Goal: Navigation & Orientation: Find specific page/section

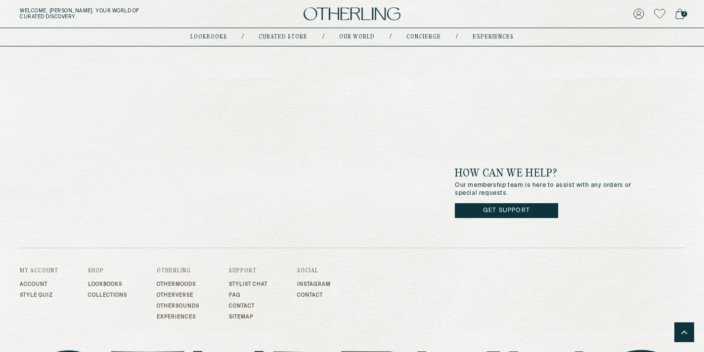
scroll to position [3038, 0]
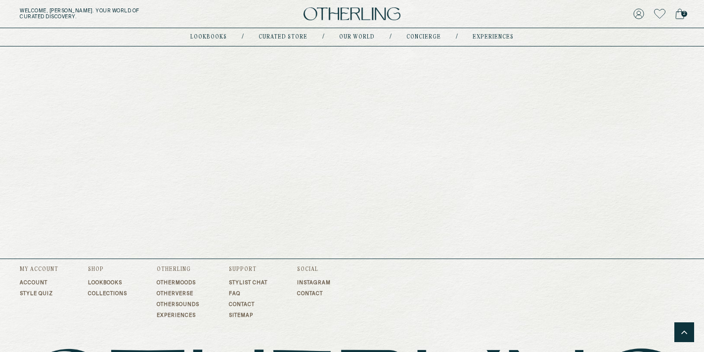
click at [213, 37] on link "lookbooks" at bounding box center [208, 37] width 37 height 5
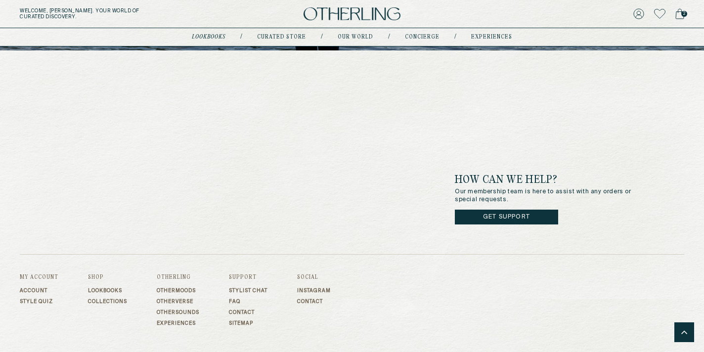
scroll to position [974, 0]
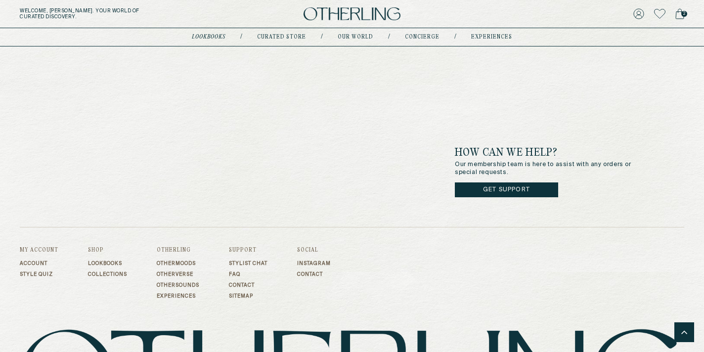
click at [354, 11] on img at bounding box center [351, 13] width 97 height 13
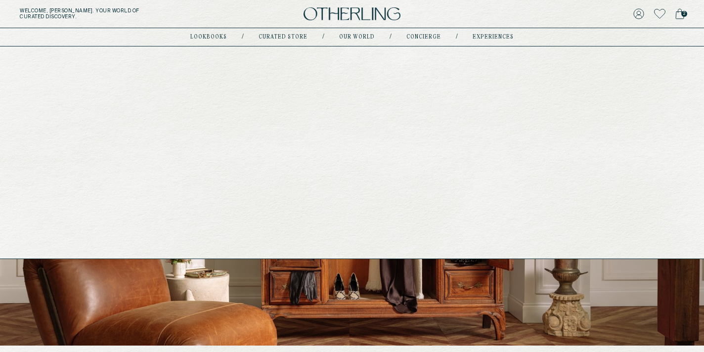
click at [476, 38] on link "experiences" at bounding box center [493, 37] width 41 height 5
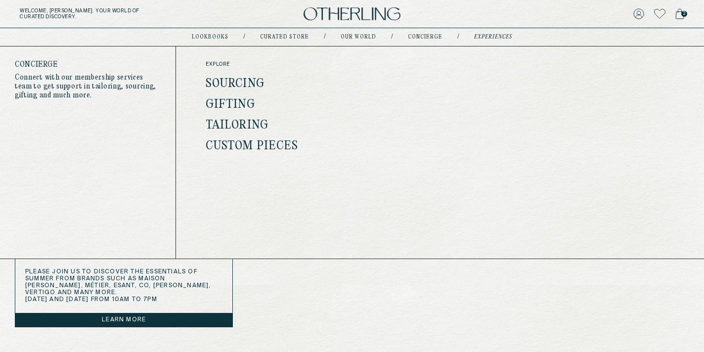
scroll to position [405, 0]
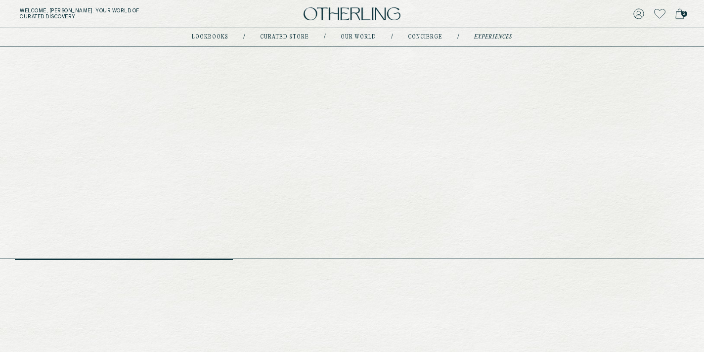
click at [419, 37] on link "concierge" at bounding box center [425, 37] width 35 height 5
type input "********"
type input "**********"
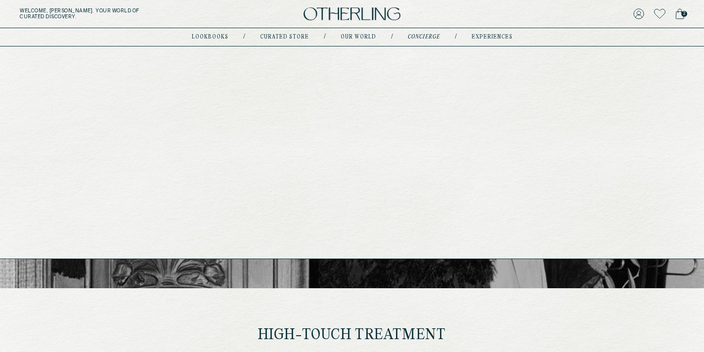
click at [349, 39] on link "Our world" at bounding box center [359, 37] width 36 height 5
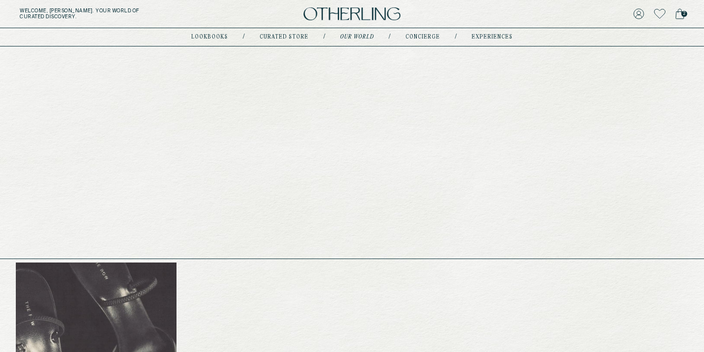
click at [278, 38] on link "Curated store" at bounding box center [283, 37] width 49 height 5
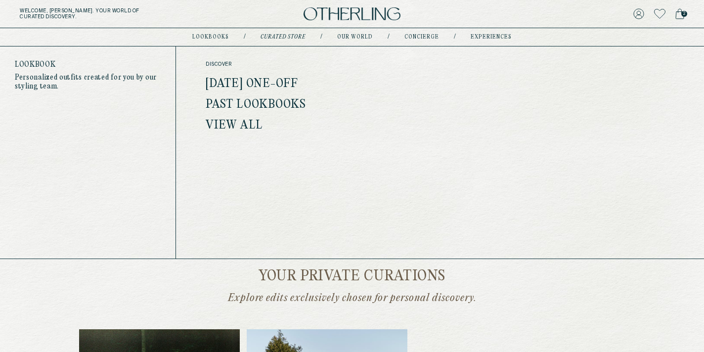
click at [214, 37] on link "lookbooks" at bounding box center [210, 37] width 37 height 5
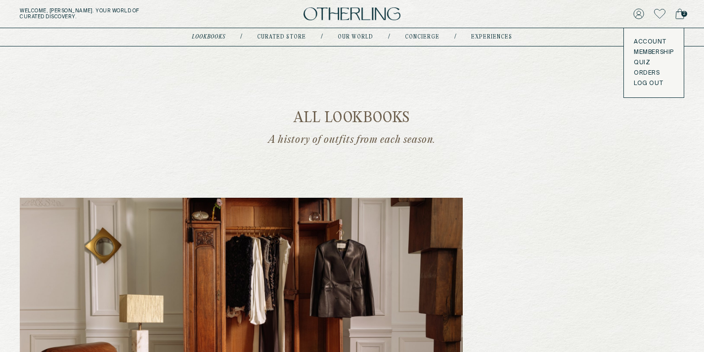
click at [647, 42] on link "Account" at bounding box center [654, 42] width 40 height 8
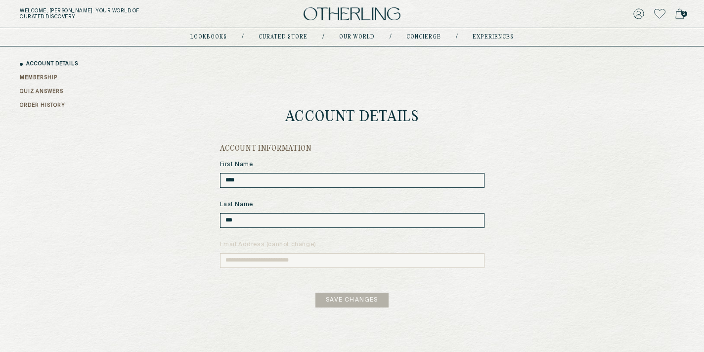
click at [355, 7] on img at bounding box center [351, 13] width 97 height 13
